Goal: Task Accomplishment & Management: Use online tool/utility

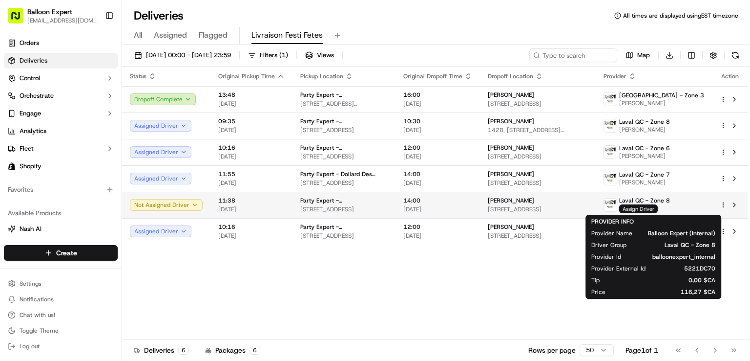
click at [657, 205] on span "Assign Driver" at bounding box center [638, 208] width 39 height 9
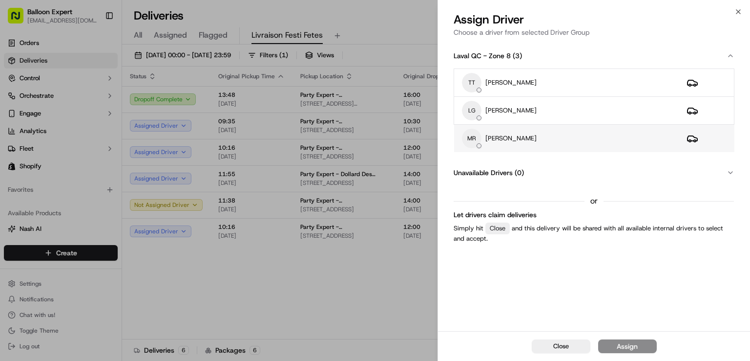
click at [493, 140] on p "[PERSON_NAME]" at bounding box center [511, 138] width 51 height 9
click at [621, 344] on div "Assign" at bounding box center [627, 346] width 21 height 10
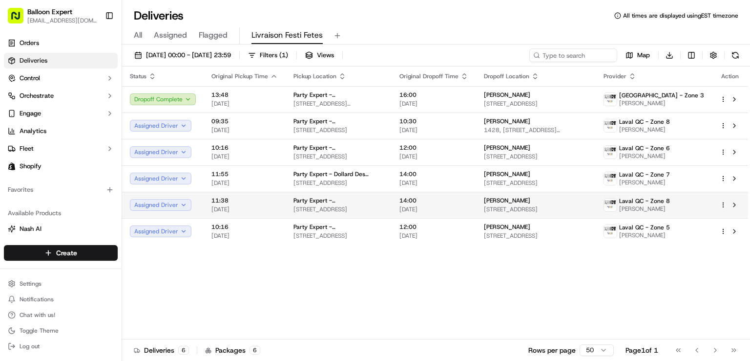
click at [528, 204] on div "[PERSON_NAME] [STREET_ADDRESS]" at bounding box center [536, 204] width 104 height 17
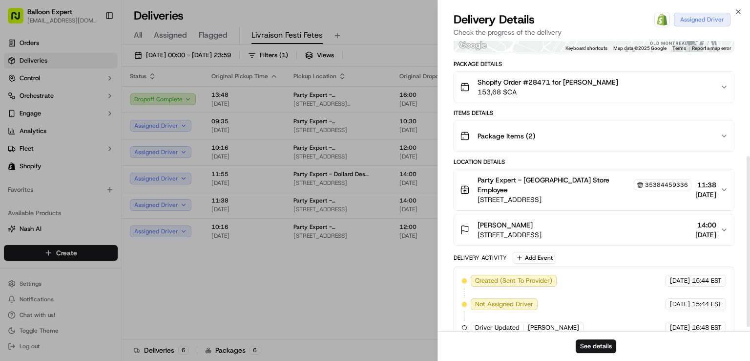
scroll to position [195, 0]
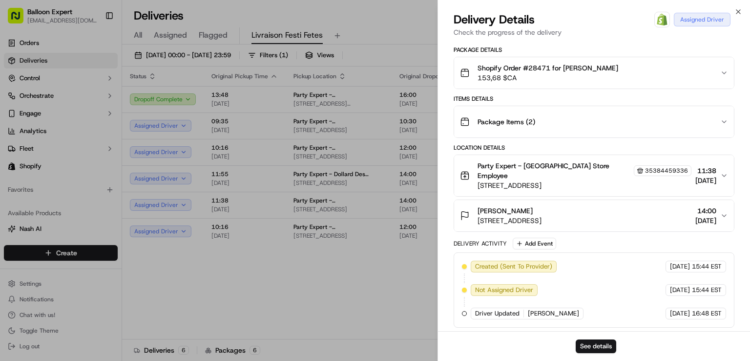
click at [723, 219] on icon "button" at bounding box center [725, 216] width 8 height 8
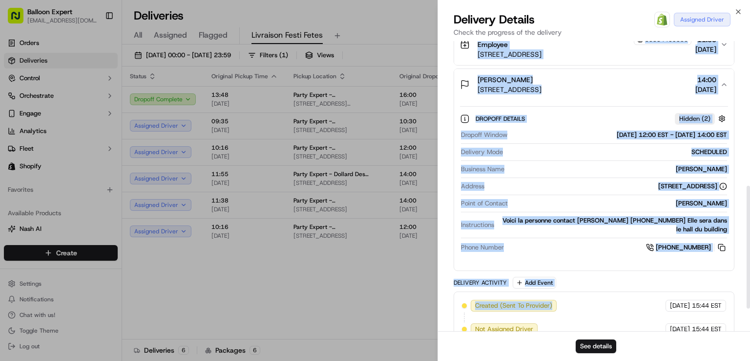
scroll to position [342, 0]
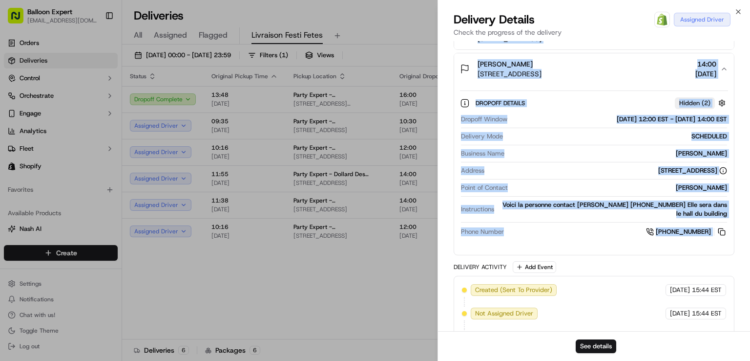
drag, startPoint x: 451, startPoint y: 160, endPoint x: 719, endPoint y: 243, distance: 280.5
click at [719, 243] on div "Provider Balloon Expert (Internal) [PERSON_NAME] Driver Group [GEOGRAPHIC_DATA]…" at bounding box center [594, 39] width 312 height 681
click at [551, 99] on div "Dropoff Details Hidden ( 2 ) Dropoff Window [DATE] 12:00 EST - [DATE] 14:00 EST…" at bounding box center [594, 165] width 268 height 150
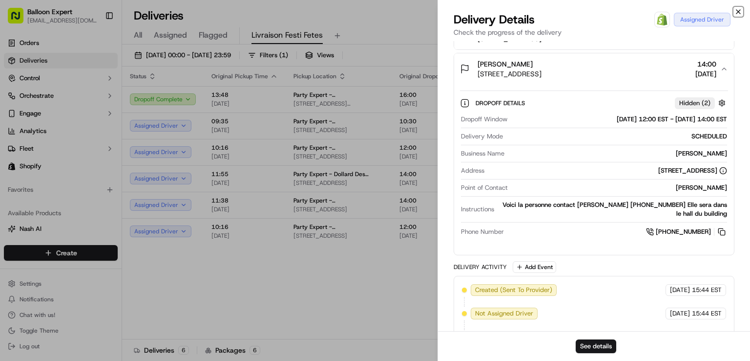
click at [739, 9] on icon "button" at bounding box center [739, 12] width 8 height 8
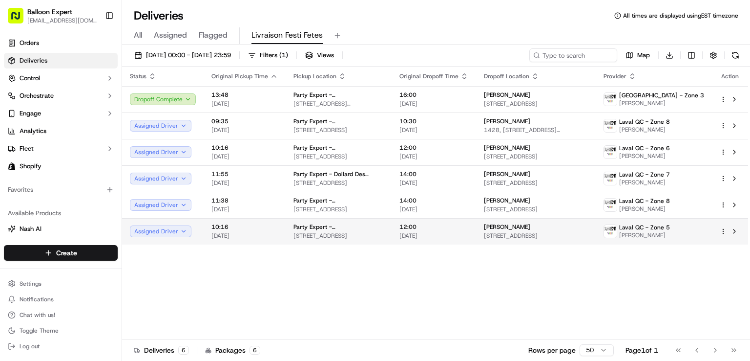
click at [392, 234] on td "Party Expert - [GEOGRAPHIC_DATA] [STREET_ADDRESS]" at bounding box center [339, 231] width 106 height 26
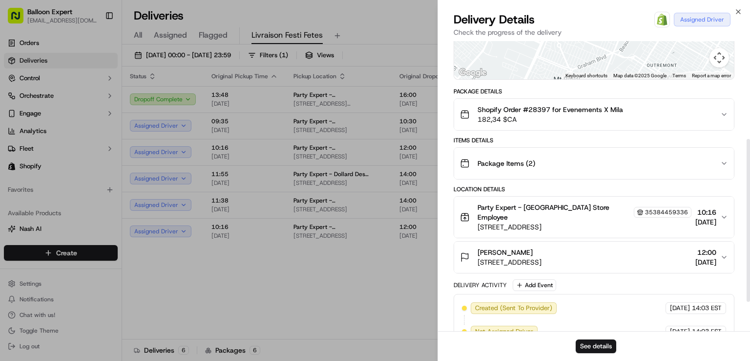
scroll to position [195, 0]
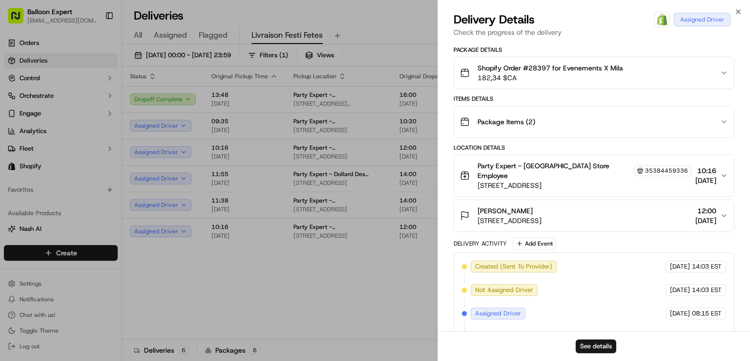
click at [723, 219] on icon "button" at bounding box center [725, 216] width 8 height 8
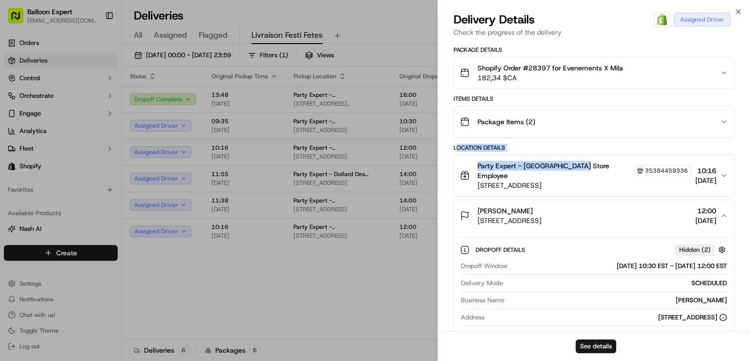
drag, startPoint x: 457, startPoint y: 161, endPoint x: 581, endPoint y: 176, distance: 124.5
click at [581, 176] on div "Location Details Party Expert - [GEOGRAPHIC_DATA] Store Employee 35384459336 [S…" at bounding box center [594, 268] width 281 height 249
click at [448, 161] on div "Provider Balloon Expert (Internal) [PERSON_NAME] Driver Group [GEOGRAPHIC_DATA]…" at bounding box center [594, 182] width 312 height 672
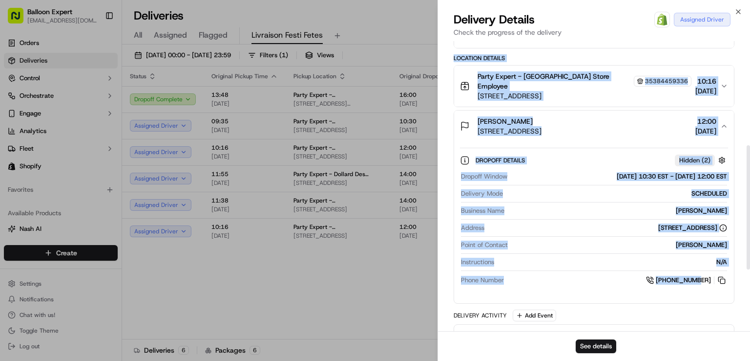
scroll to position [293, 0]
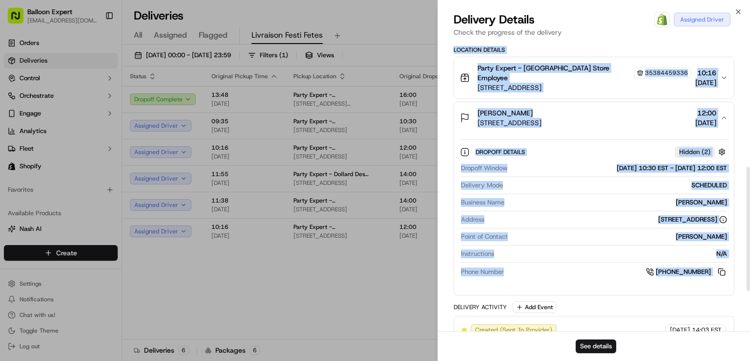
drag, startPoint x: 451, startPoint y: 161, endPoint x: 733, endPoint y: 274, distance: 303.0
click at [733, 274] on div "Provider Balloon Expert (Internal) [PERSON_NAME] Driver Group [GEOGRAPHIC_DATA]…" at bounding box center [594, 84] width 312 height 672
